Goal: Find specific page/section: Find specific page/section

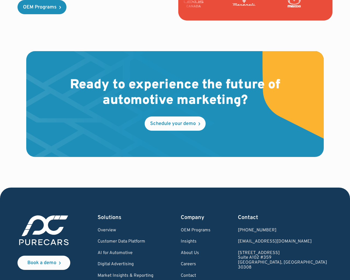
scroll to position [1566, 0]
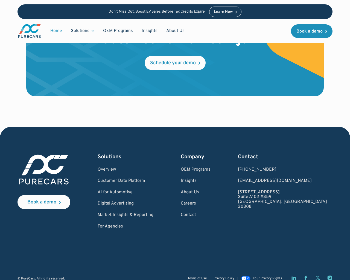
scroll to position [1566, 0]
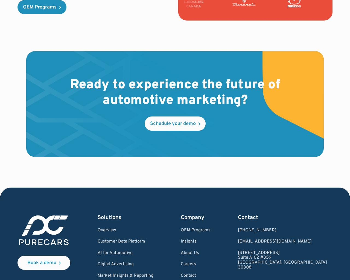
scroll to position [1566, 0]
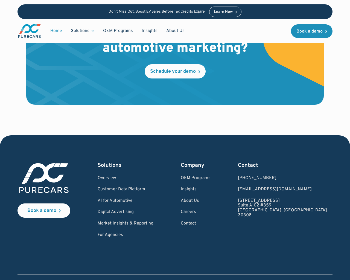
scroll to position [1557, 0]
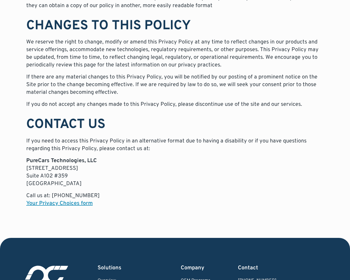
scroll to position [3639, 0]
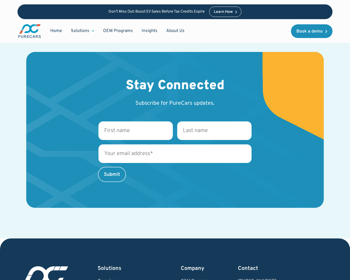
scroll to position [933, 0]
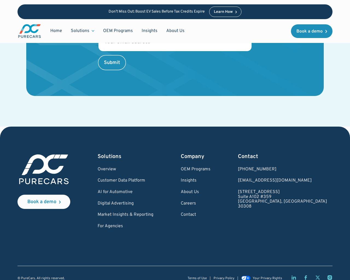
scroll to position [933, 0]
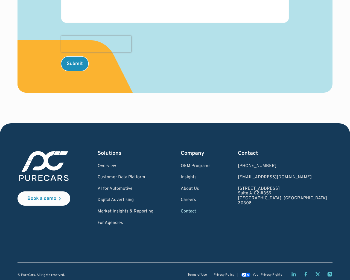
scroll to position [279, 0]
